Goal: Task Accomplishment & Management: Use online tool/utility

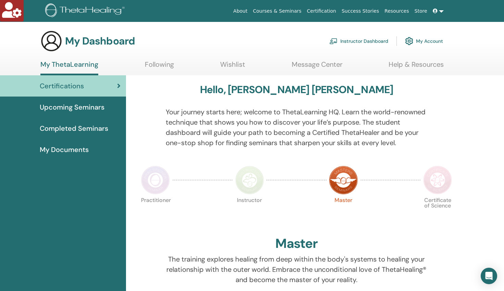
click at [350, 41] on link "Instructor Dashboard" at bounding box center [358, 41] width 59 height 15
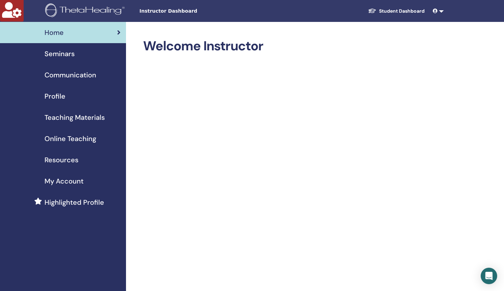
click at [68, 138] on span "Online Teaching" at bounding box center [71, 139] width 52 height 10
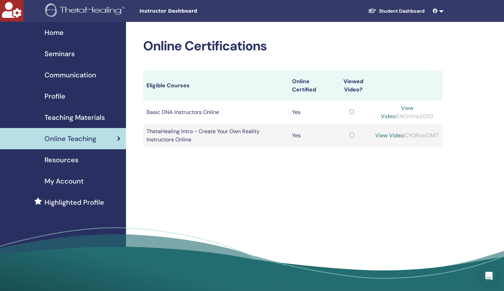
click at [59, 119] on span "Teaching Materials" at bounding box center [75, 117] width 60 height 10
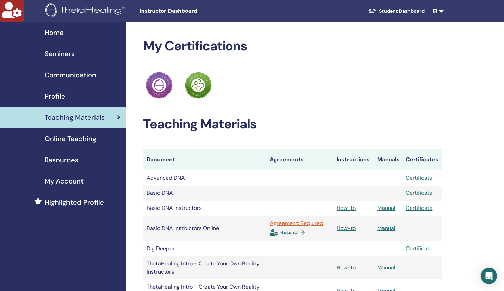
click at [290, 233] on span "Resend" at bounding box center [288, 232] width 17 height 6
